Goal: Navigation & Orientation: Find specific page/section

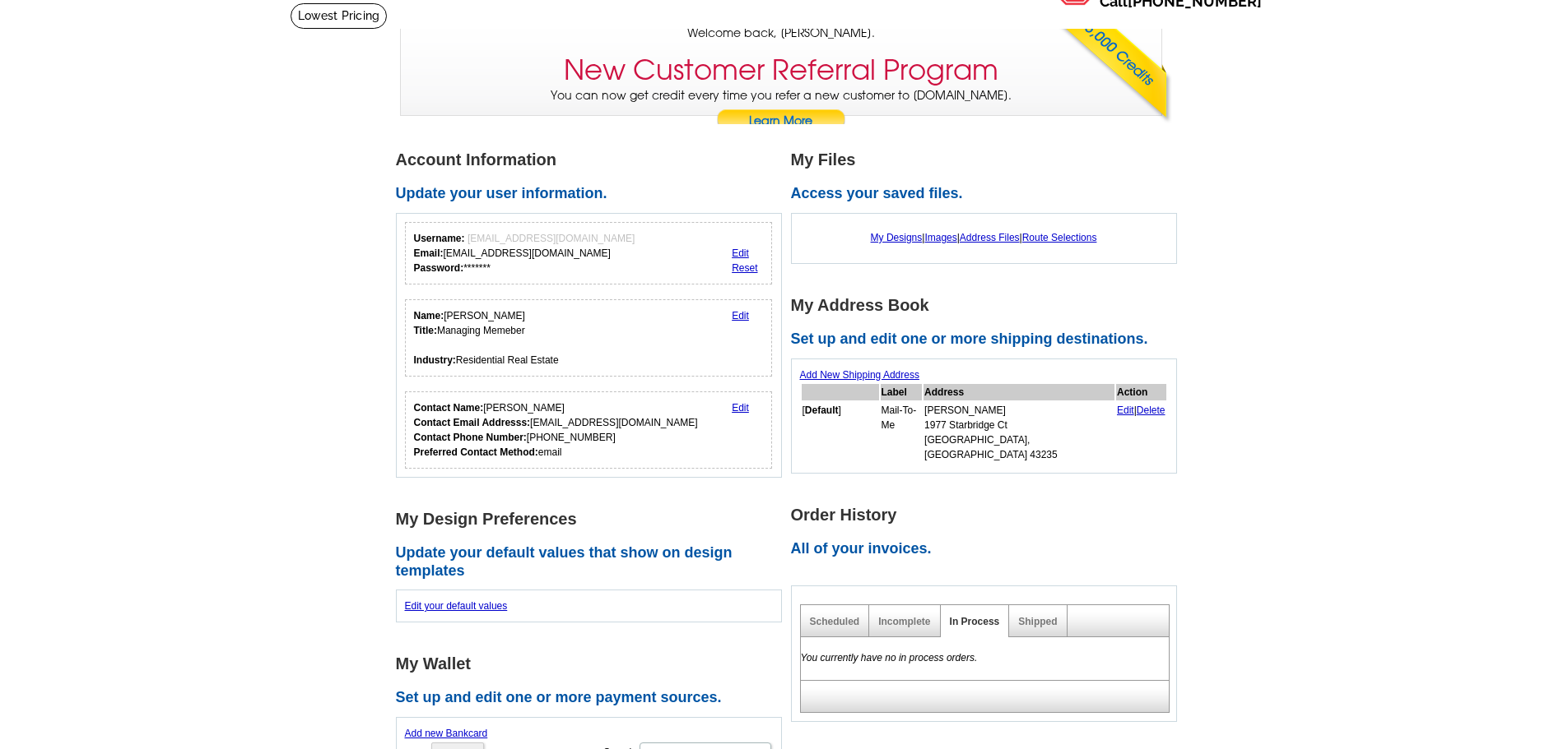
scroll to position [82, 0]
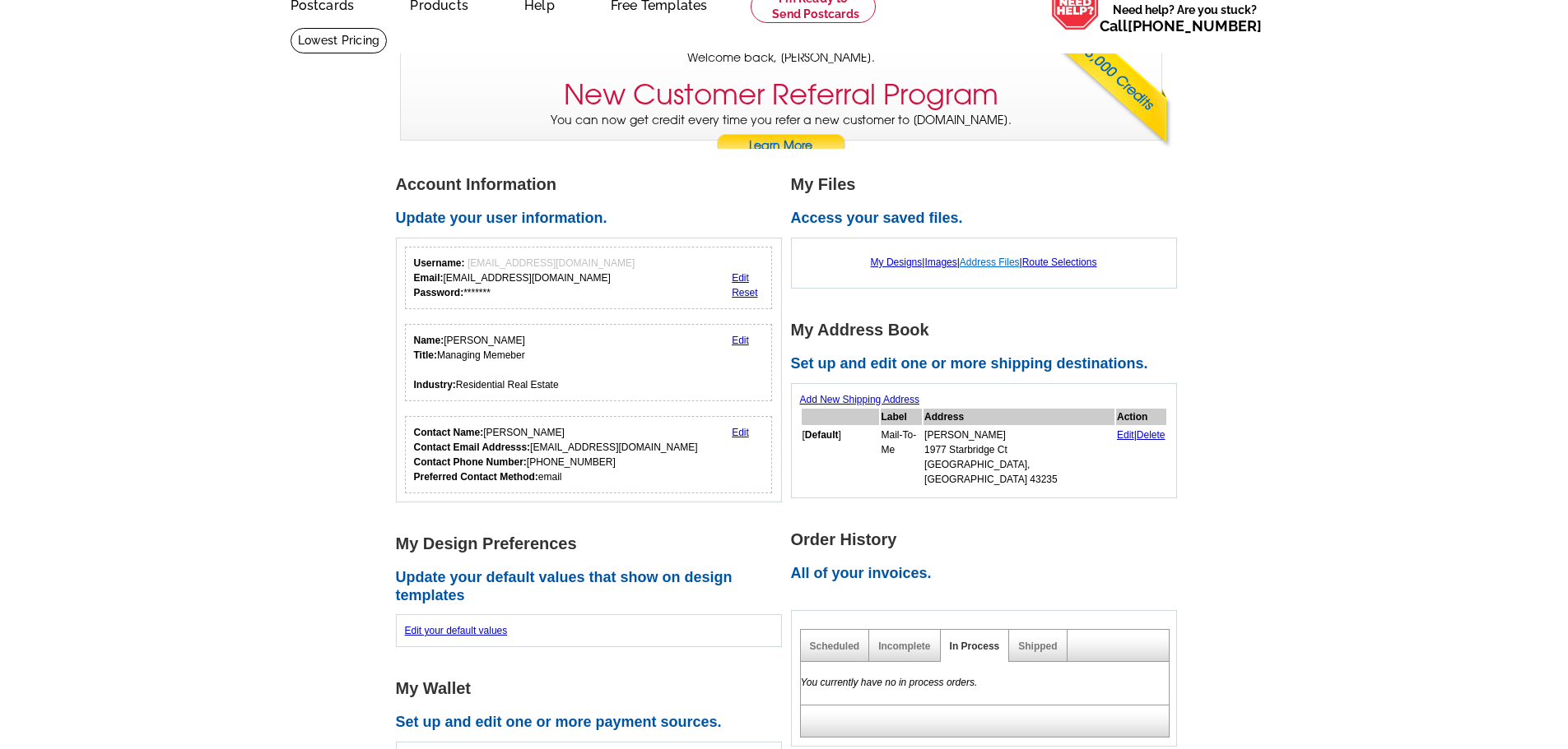
click at [997, 264] on link "Address Files" at bounding box center [990, 262] width 60 height 11
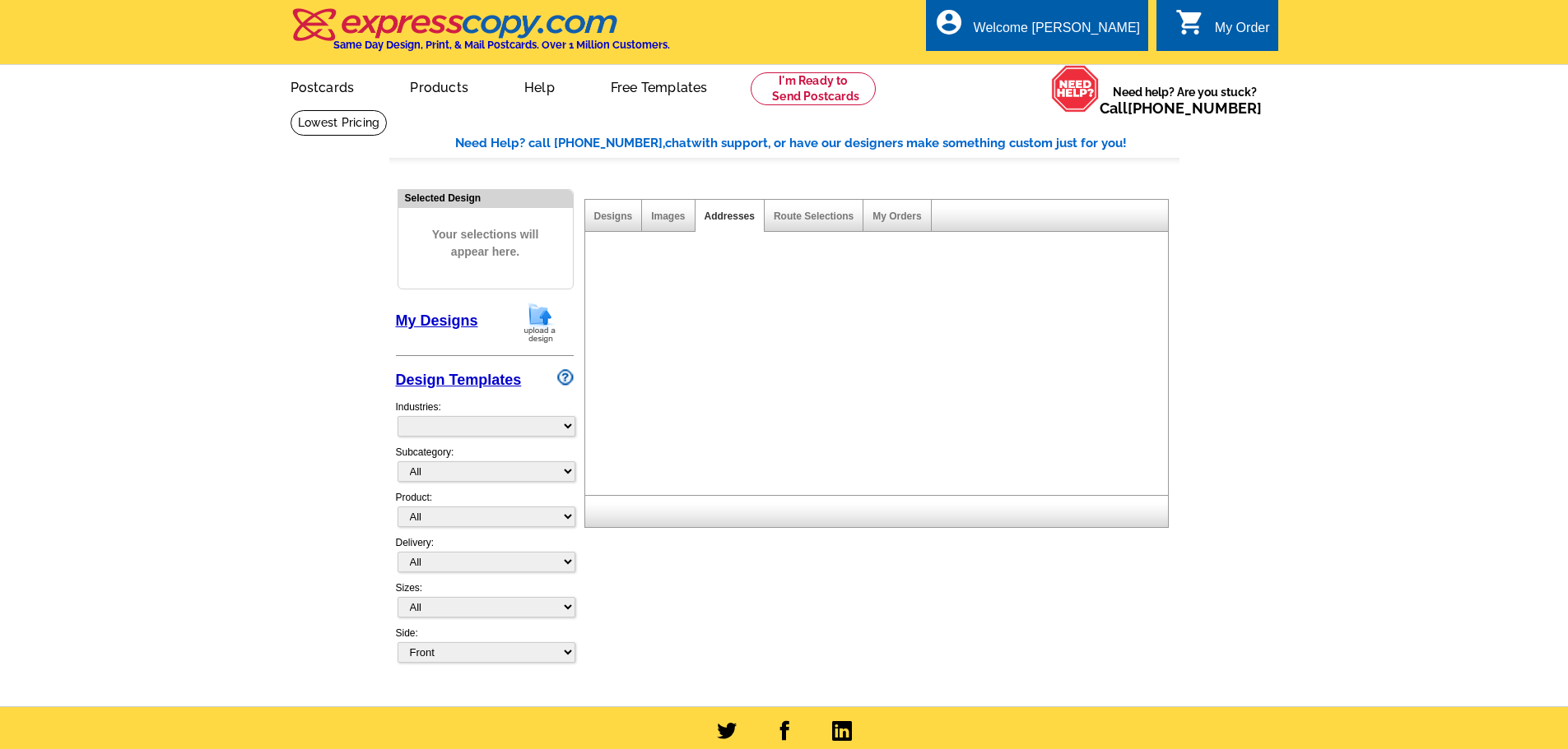
select select "785"
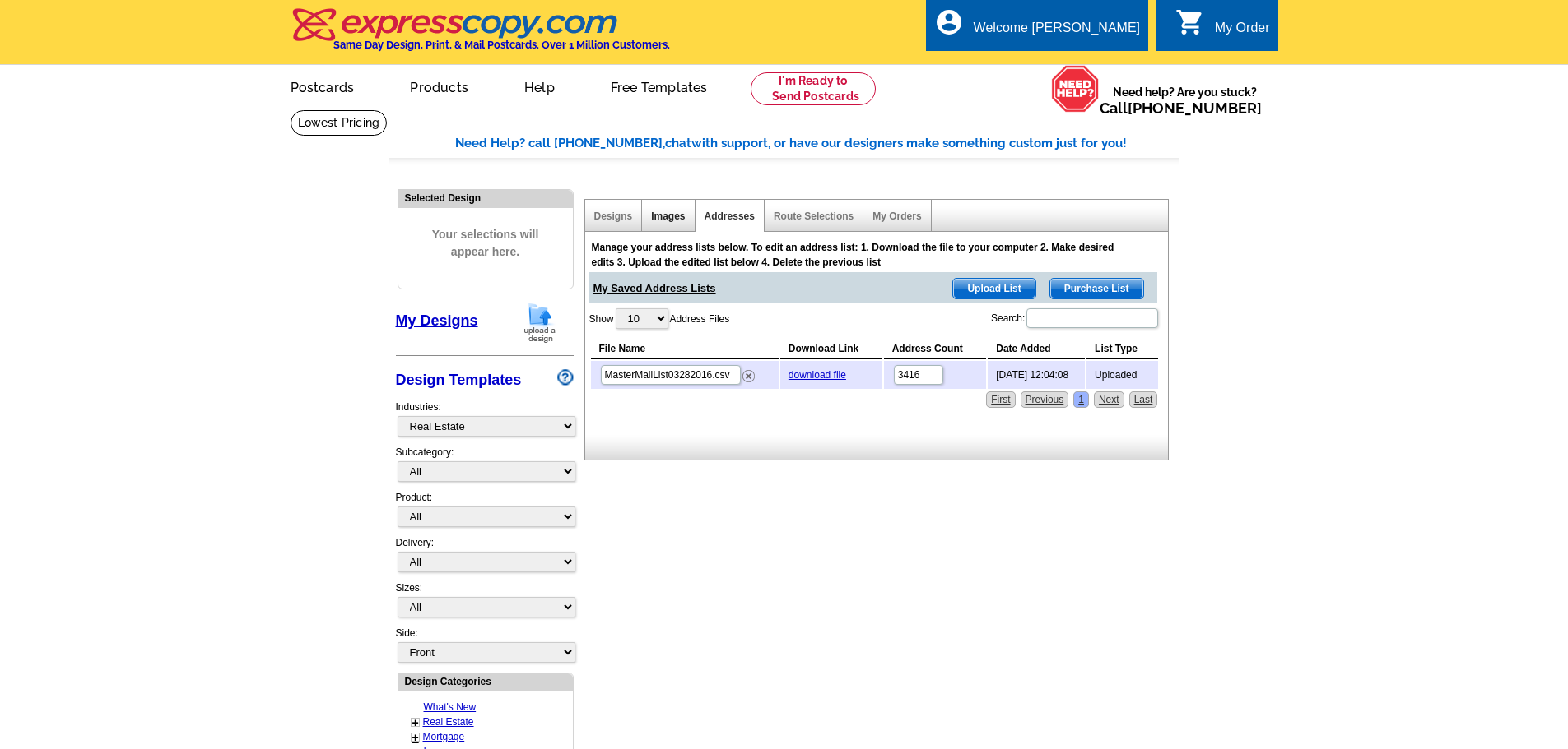
click at [673, 217] on link "Images" at bounding box center [668, 216] width 34 height 11
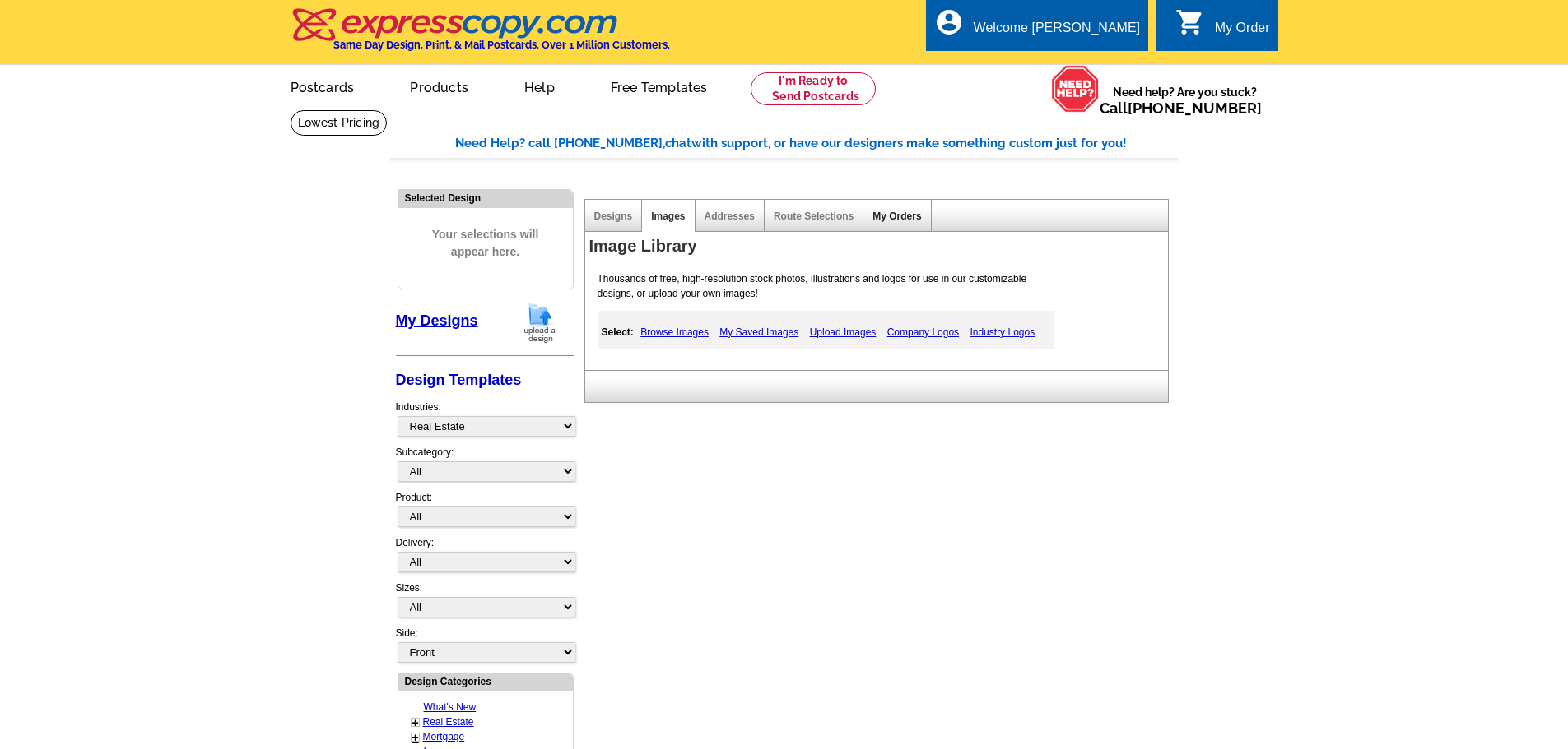
click at [886, 218] on link "My Orders" at bounding box center [896, 216] width 49 height 11
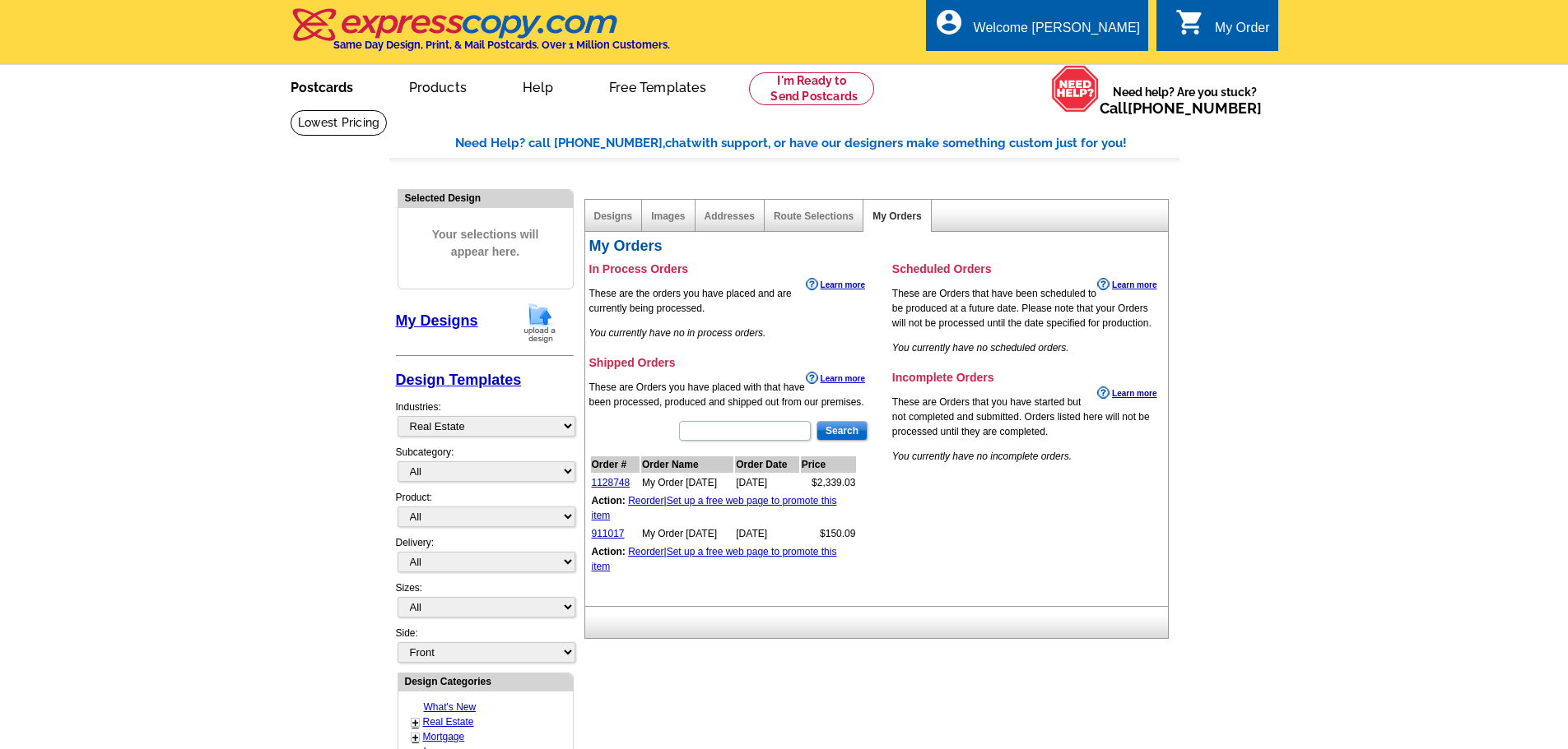
click at [315, 84] on link "Postcards" at bounding box center [321, 85] width 115 height 38
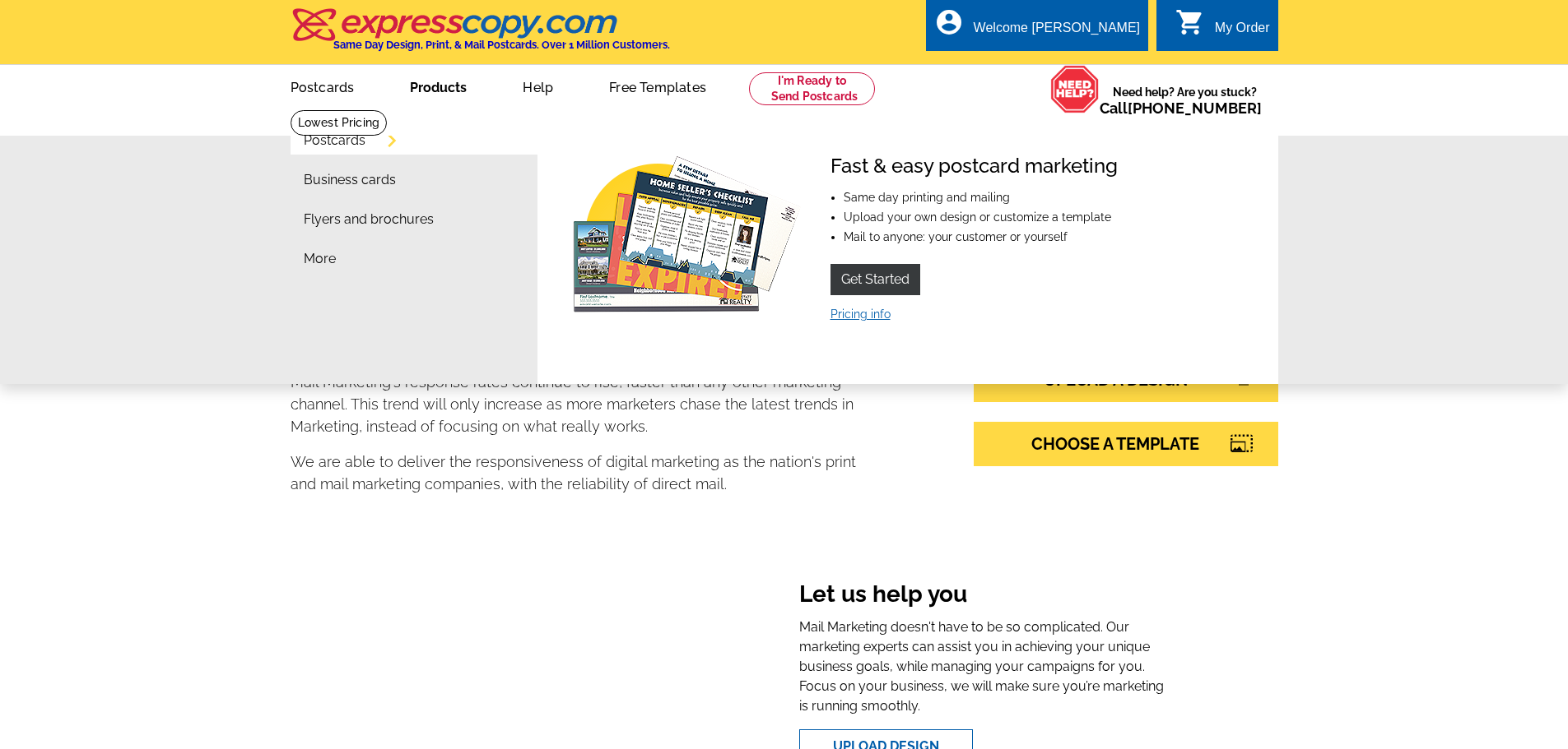
click at [871, 317] on link "Pricing info" at bounding box center [860, 314] width 60 height 13
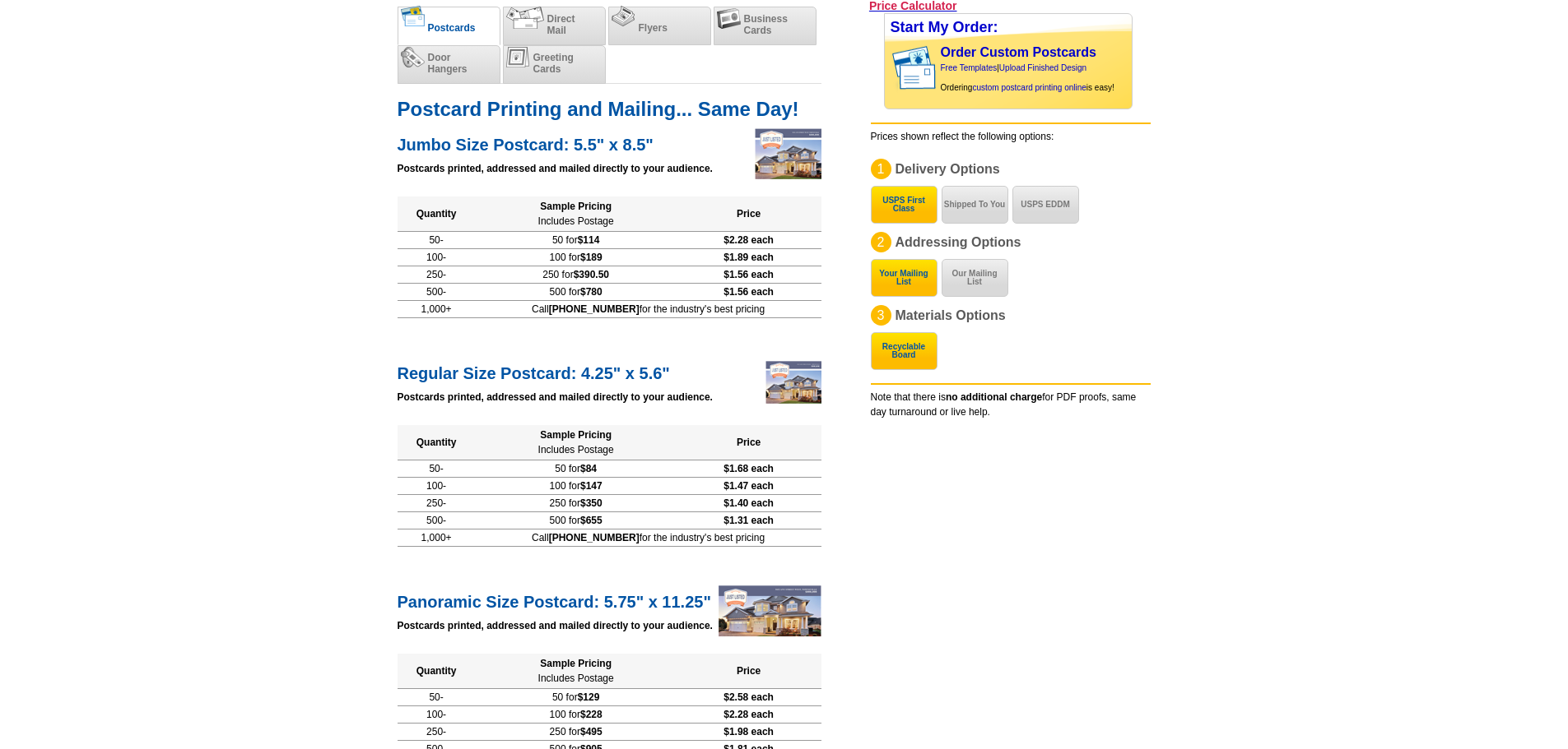
scroll to position [165, 0]
